Goal: Find contact information: Find contact information

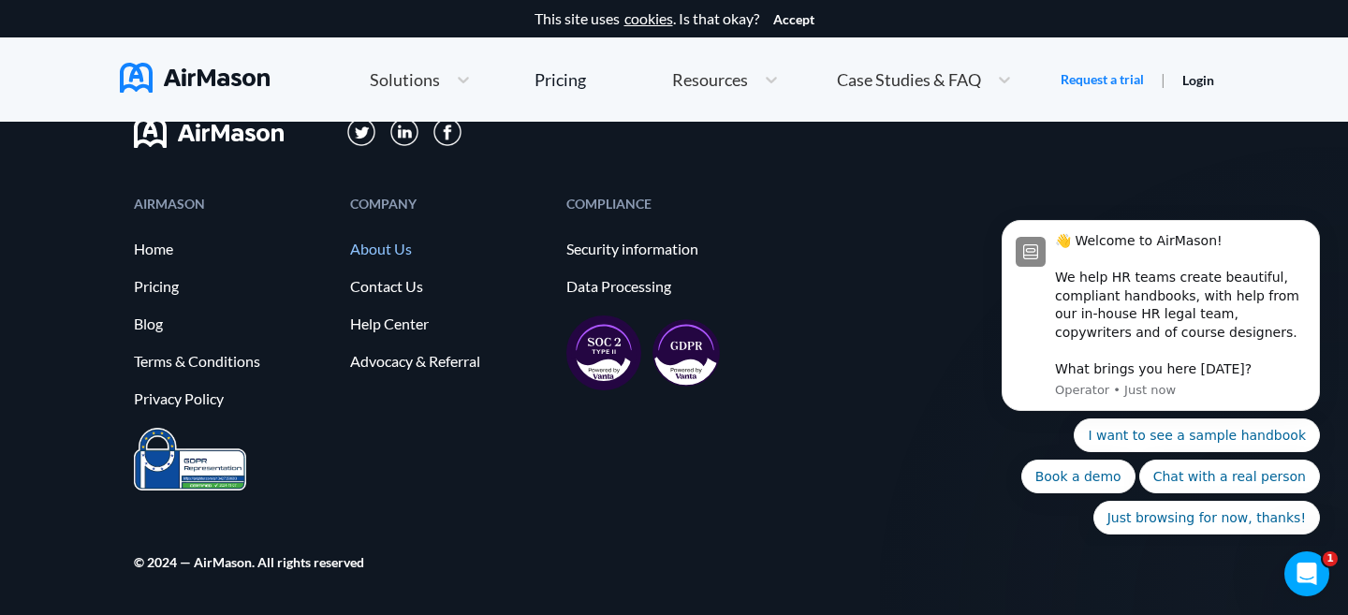
click at [396, 243] on link "About Us" at bounding box center [449, 249] width 198 height 17
click at [382, 275] on div "COMPANY About Us Contact Us Help Center Advocacy & Referral" at bounding box center [449, 313] width 198 height 230
click at [382, 287] on link "Contact Us" at bounding box center [449, 286] width 198 height 17
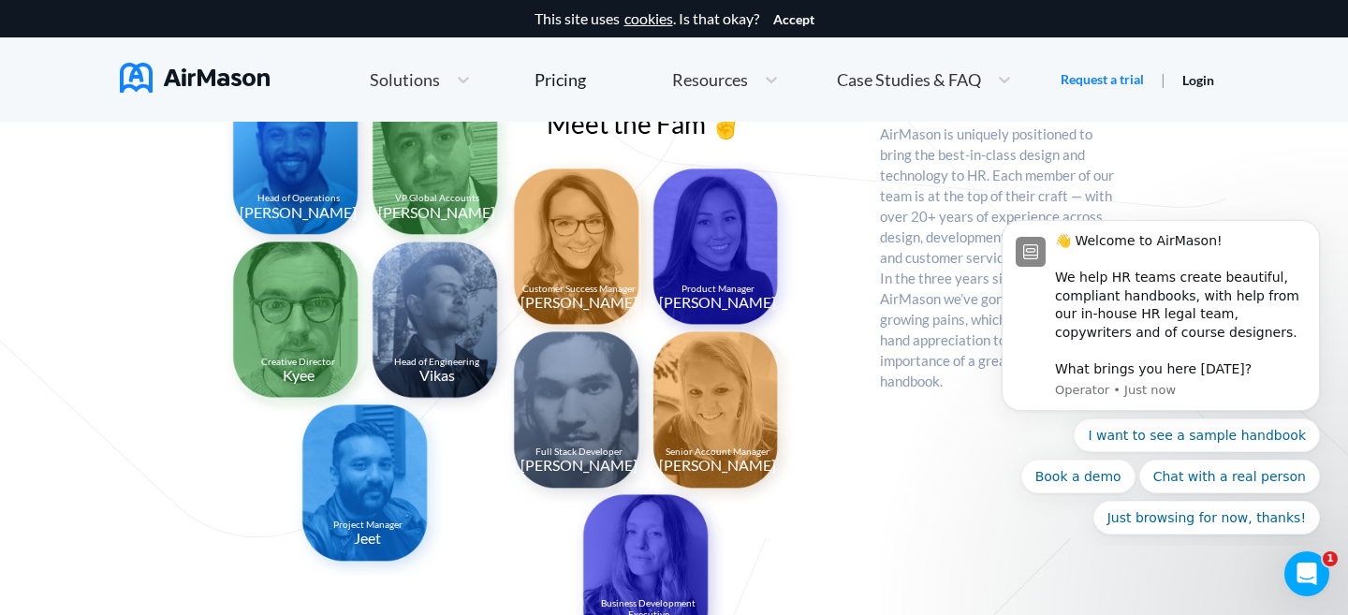
scroll to position [1463, 0]
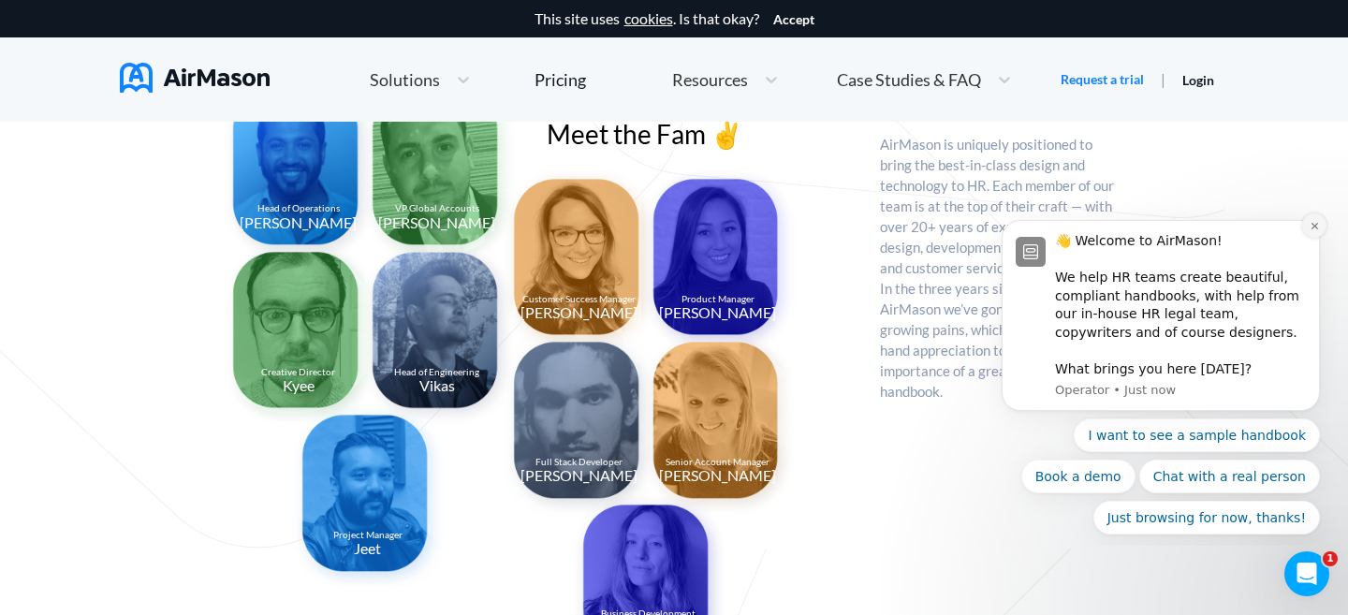
click at [1314, 223] on icon "Dismiss notification" at bounding box center [1315, 226] width 10 height 10
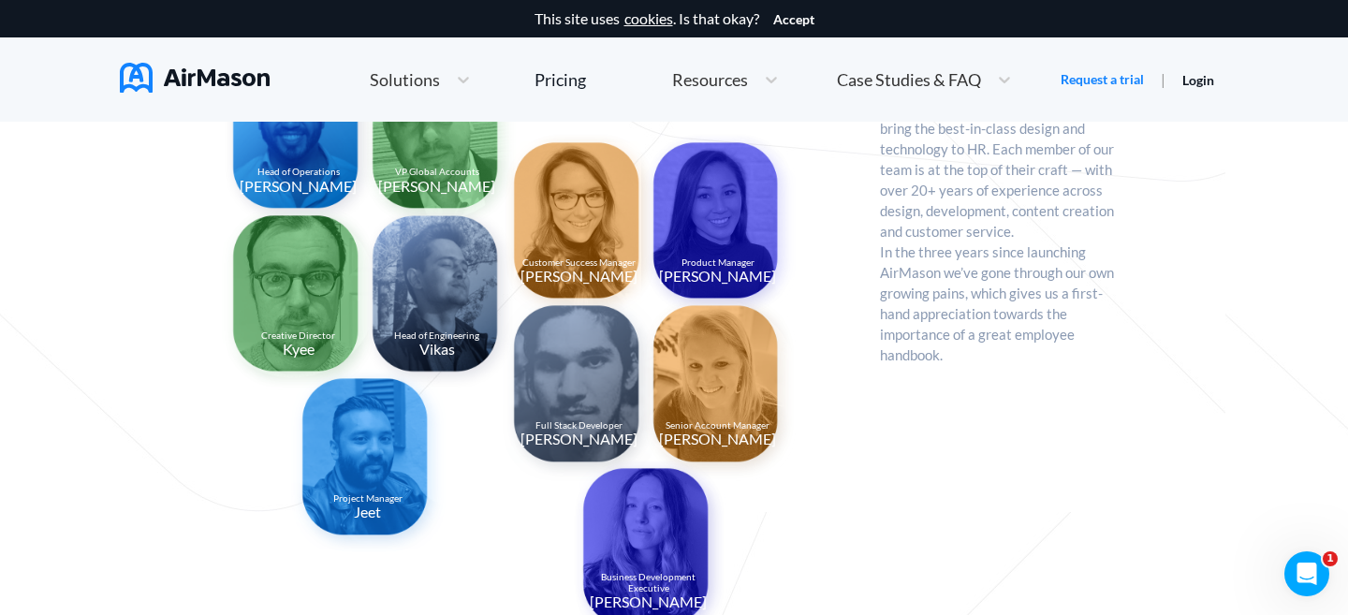
scroll to position [1497, 0]
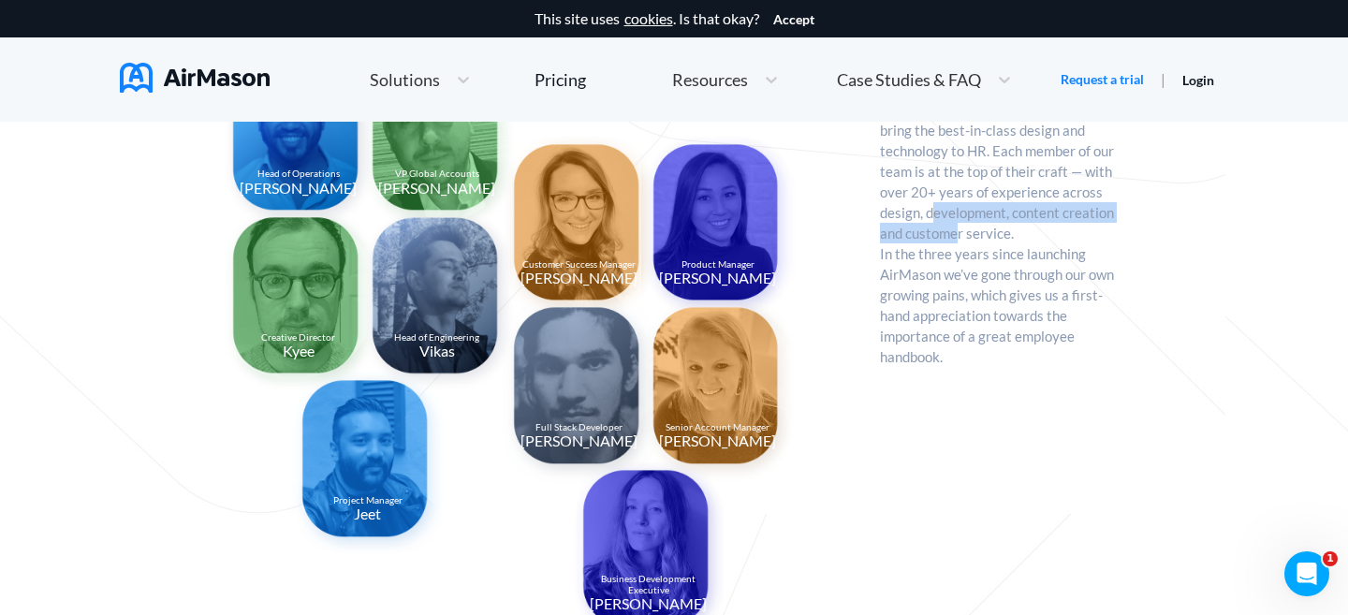
drag, startPoint x: 935, startPoint y: 215, endPoint x: 959, endPoint y: 237, distance: 31.8
click at [959, 237] on p "AirMason is uniquely positioned to bring the best-in-class design and technolog…" at bounding box center [999, 344] width 239 height 490
drag, startPoint x: 915, startPoint y: 296, endPoint x: 1025, endPoint y: 294, distance: 110.5
click at [1026, 295] on p "AirMason is uniquely positioned to bring the best-in-class design and technolog…" at bounding box center [999, 344] width 239 height 490
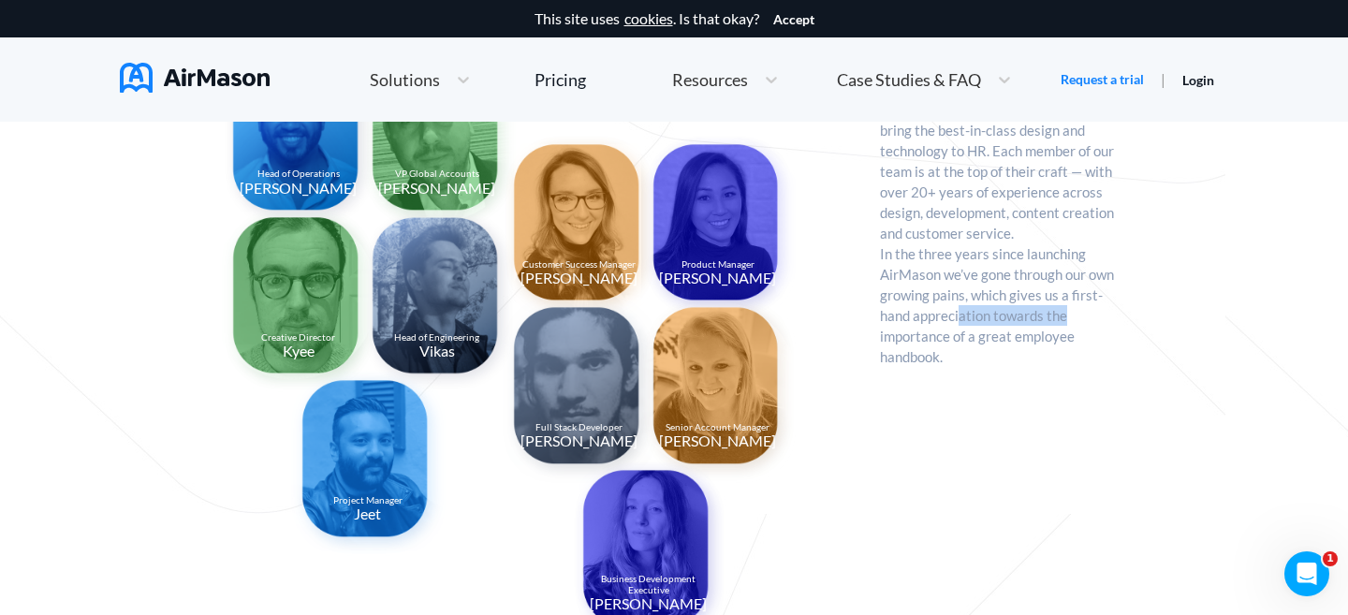
drag, startPoint x: 963, startPoint y: 313, endPoint x: 1082, endPoint y: 314, distance: 118.9
click at [1080, 314] on p "AirMason is uniquely positioned to bring the best-in-class design and technolog…" at bounding box center [999, 344] width 239 height 490
click at [1021, 325] on p "AirMason is uniquely positioned to bring the best-in-class design and technolog…" at bounding box center [999, 344] width 239 height 490
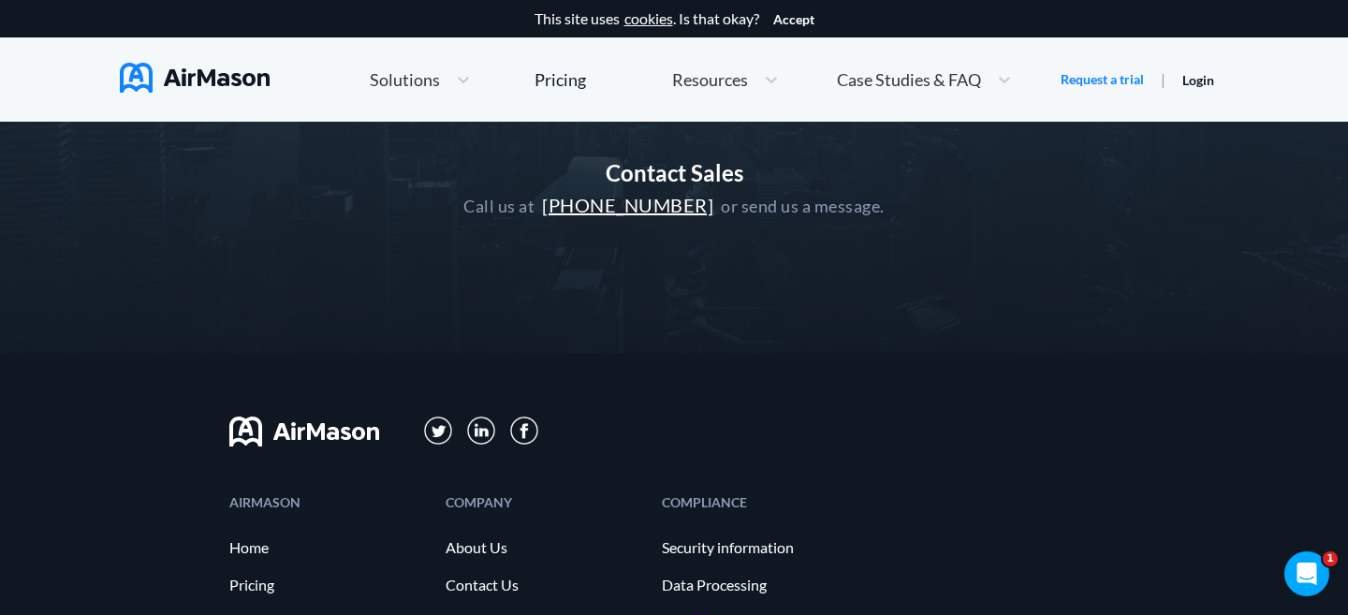
scroll to position [372, 0]
